Goal: Find specific page/section: Find specific page/section

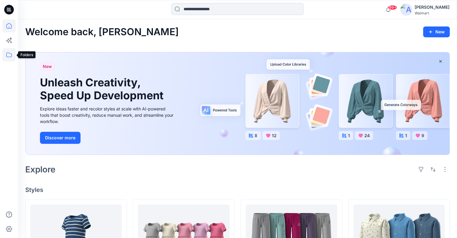
drag, startPoint x: 12, startPoint y: 55, endPoint x: 12, endPoint y: 61, distance: 5.7
click at [12, 55] on icon at bounding box center [8, 54] width 13 height 13
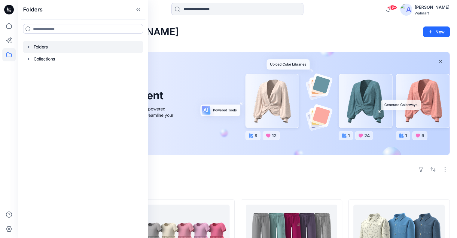
click at [28, 47] on icon "button" at bounding box center [28, 47] width 1 height 2
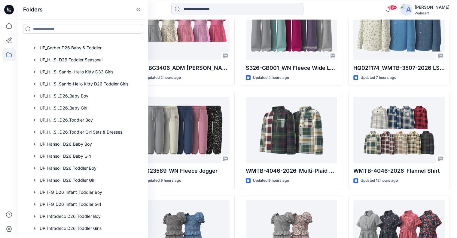
scroll to position [766, 0]
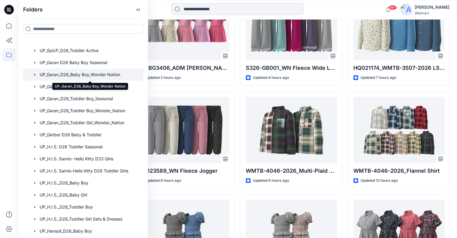
click at [67, 76] on div at bounding box center [89, 75] width 133 height 12
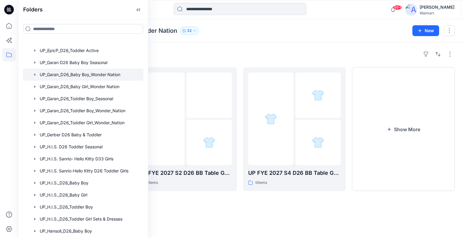
click at [223, 214] on div "Folders FYE 2025 S1 UP Garan D26 Baby Boy [DEMOGRAPHIC_DATA] items UP FYE 2027 …" at bounding box center [240, 140] width 444 height 196
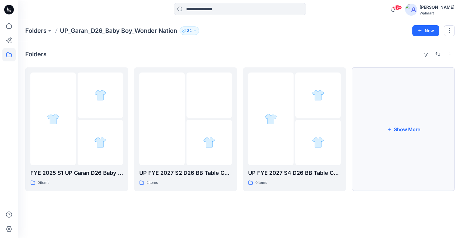
click at [402, 129] on button "Show More" at bounding box center [403, 129] width 103 height 124
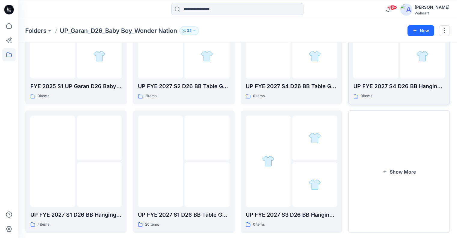
scroll to position [97, 0]
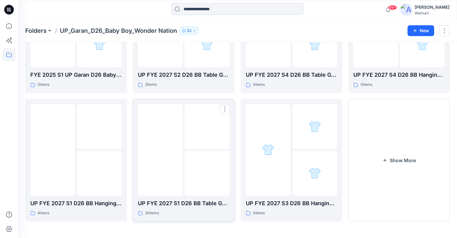
click at [207, 173] on img at bounding box center [207, 173] width 0 height 0
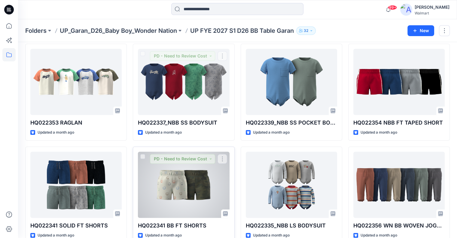
scroll to position [345, 0]
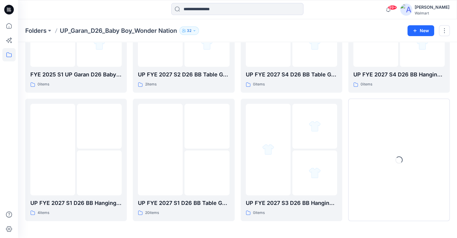
scroll to position [97, 0]
click at [100, 173] on img at bounding box center [100, 173] width 0 height 0
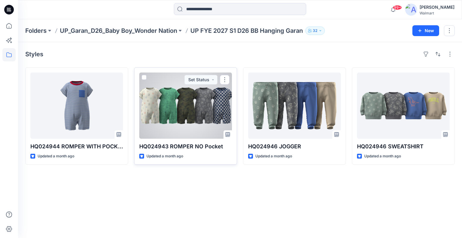
click at [153, 113] on div at bounding box center [185, 105] width 93 height 66
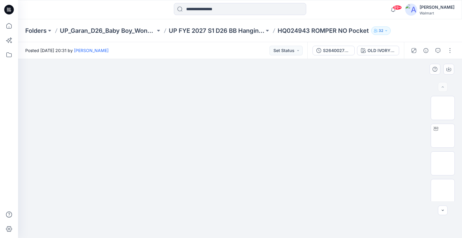
drag, startPoint x: 428, startPoint y: 158, endPoint x: 405, endPoint y: 203, distance: 51.4
click at [404, 203] on div at bounding box center [240, 148] width 444 height 179
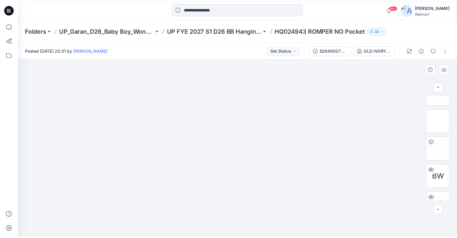
scroll to position [90, 0]
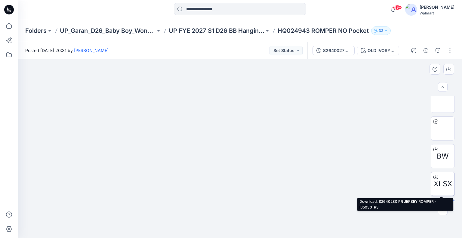
click at [441, 181] on span "XLSX" at bounding box center [443, 183] width 18 height 11
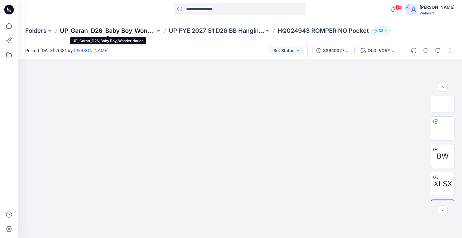
click at [88, 29] on p "UP_Garan_D26_Baby Boy_Wonder Nation" at bounding box center [108, 30] width 96 height 8
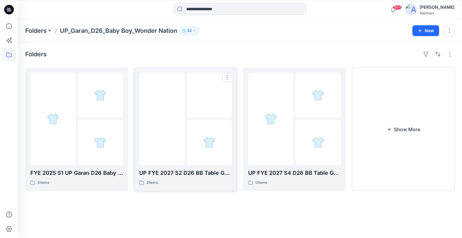
click at [187, 128] on div at bounding box center [208, 142] width 45 height 45
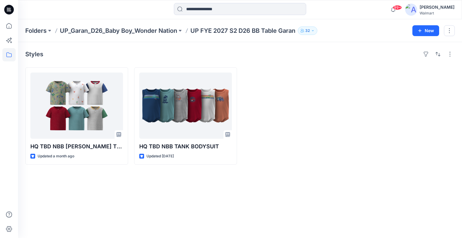
drag, startPoint x: 165, startPoint y: 29, endPoint x: 159, endPoint y: 34, distance: 7.3
click at [165, 29] on p "UP_Garan_D26_Baby Boy_Wonder Nation" at bounding box center [118, 30] width 117 height 8
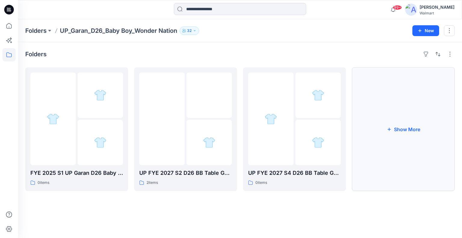
click at [412, 127] on button "Show More" at bounding box center [403, 129] width 103 height 124
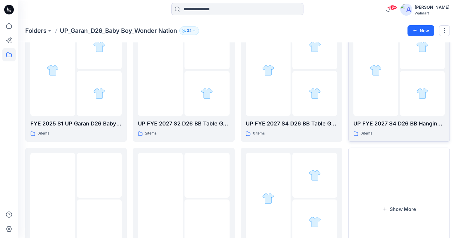
scroll to position [90, 0]
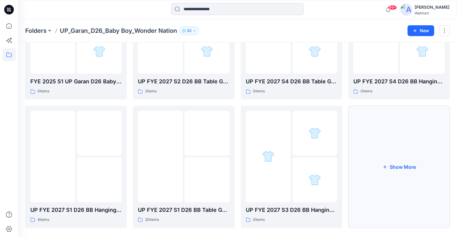
click at [407, 166] on button "Show More" at bounding box center [399, 167] width 102 height 122
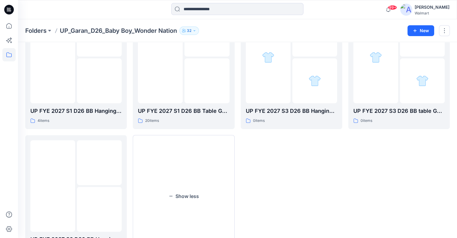
scroll to position [210, 0]
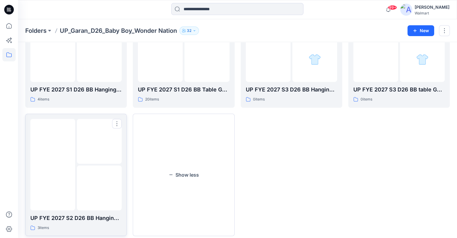
click at [100, 188] on img at bounding box center [100, 188] width 0 height 0
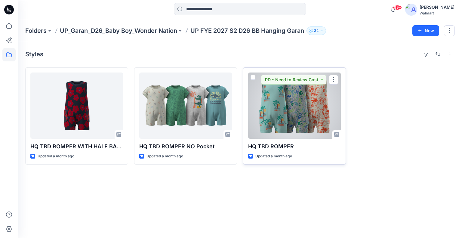
click at [311, 113] on div at bounding box center [294, 105] width 93 height 66
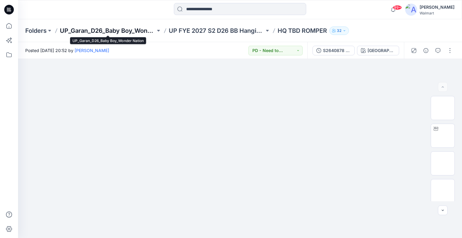
click at [103, 32] on p "UP_Garan_D26_Baby Boy_Wonder Nation" at bounding box center [108, 30] width 96 height 8
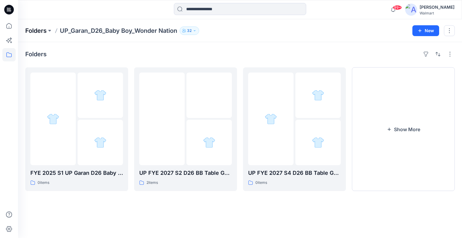
click at [36, 29] on p "Folders" at bounding box center [35, 30] width 21 height 8
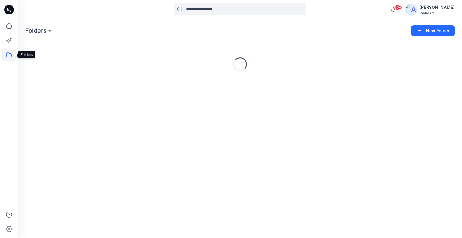
click at [8, 56] on icon at bounding box center [8, 54] width 13 height 13
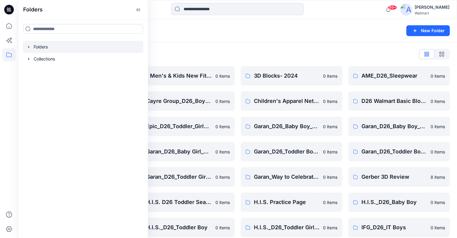
click at [28, 48] on icon "button" at bounding box center [28, 47] width 1 height 2
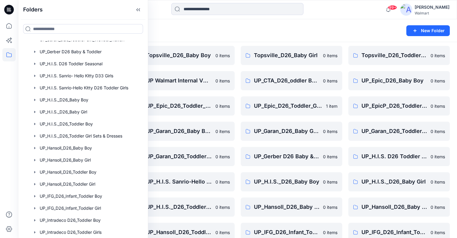
scroll to position [699, 0]
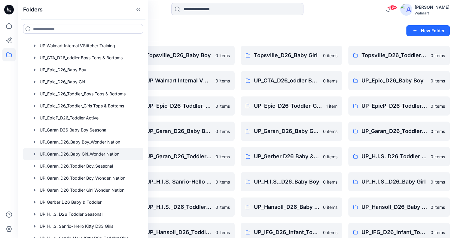
click at [112, 153] on div at bounding box center [89, 154] width 133 height 12
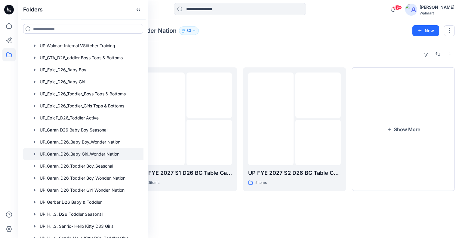
click at [330, 221] on div "Folders UP FYE 2027 S1 D26 BG Hanging Garan 3 items UP FYE 2027 S1 D26 BG Table…" at bounding box center [240, 140] width 444 height 196
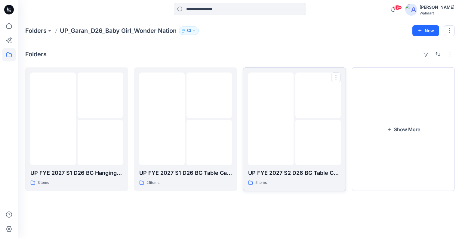
click at [271, 119] on img at bounding box center [271, 119] width 0 height 0
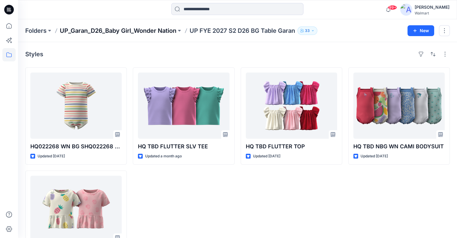
click at [166, 30] on p "UP_Garan_D26_Baby Girl_Wonder Nation" at bounding box center [118, 30] width 117 height 8
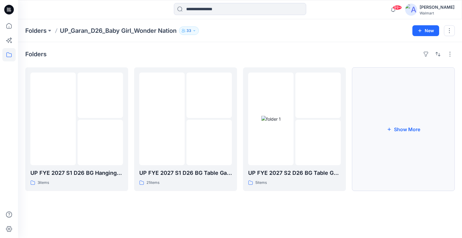
click at [401, 129] on button "Show More" at bounding box center [403, 129] width 103 height 124
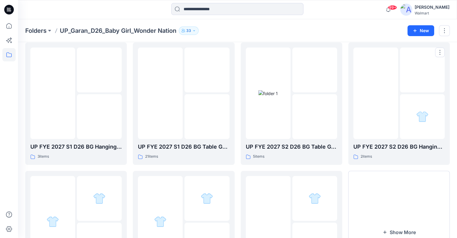
scroll to position [30, 0]
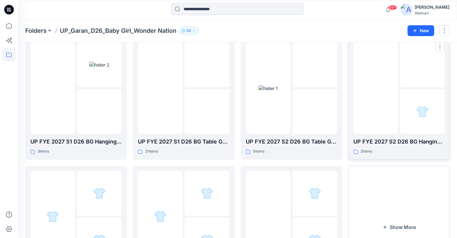
click at [401, 108] on div at bounding box center [422, 111] width 45 height 45
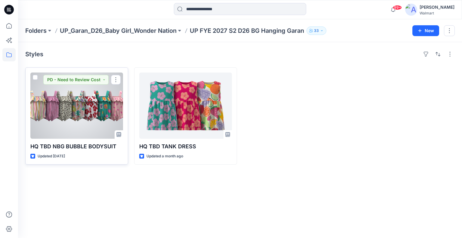
click at [70, 122] on div at bounding box center [76, 105] width 93 height 66
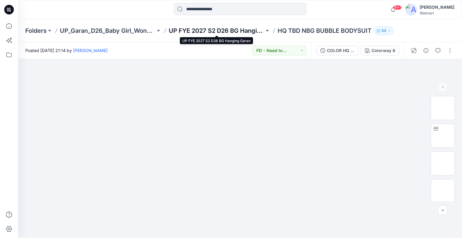
click at [229, 31] on p "UP FYE 2027 S2 D26 BG Hanging Garan" at bounding box center [217, 30] width 96 height 8
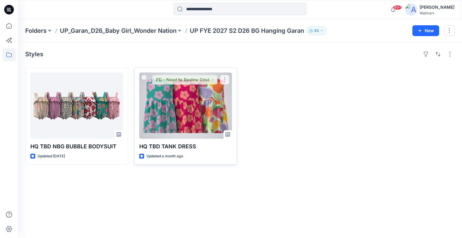
click at [199, 103] on div at bounding box center [185, 105] width 93 height 66
